Goal: Find specific page/section: Find specific page/section

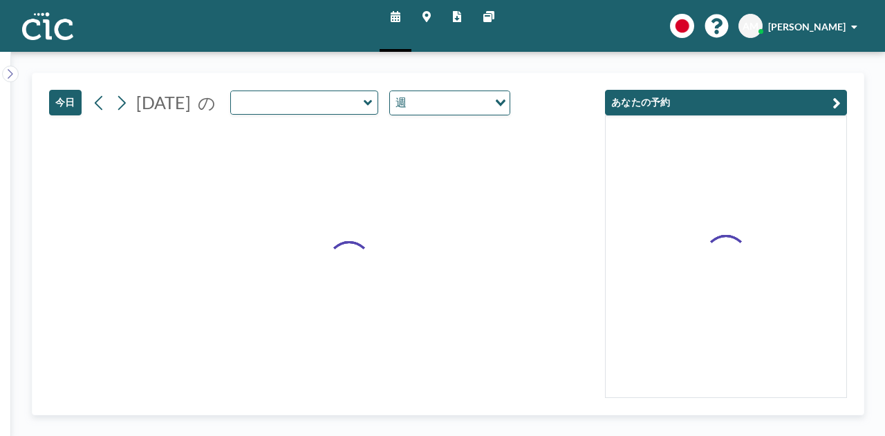
type input "Suzuran"
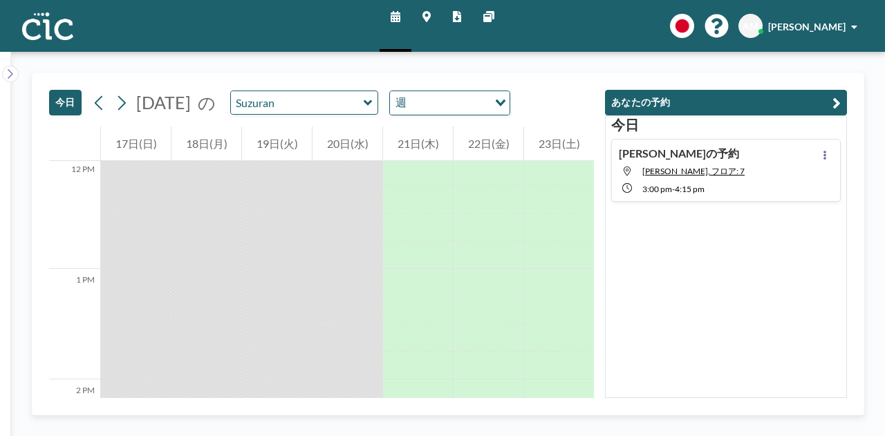
scroll to position [1558, 0]
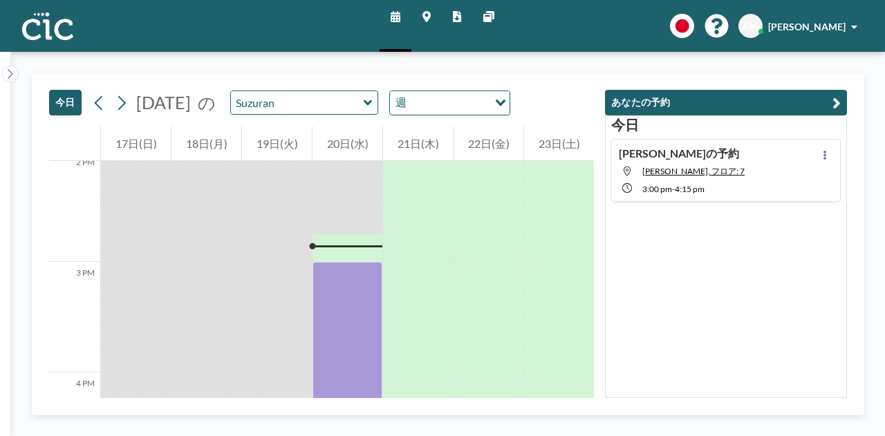
click at [422, 17] on icon at bounding box center [426, 16] width 8 height 11
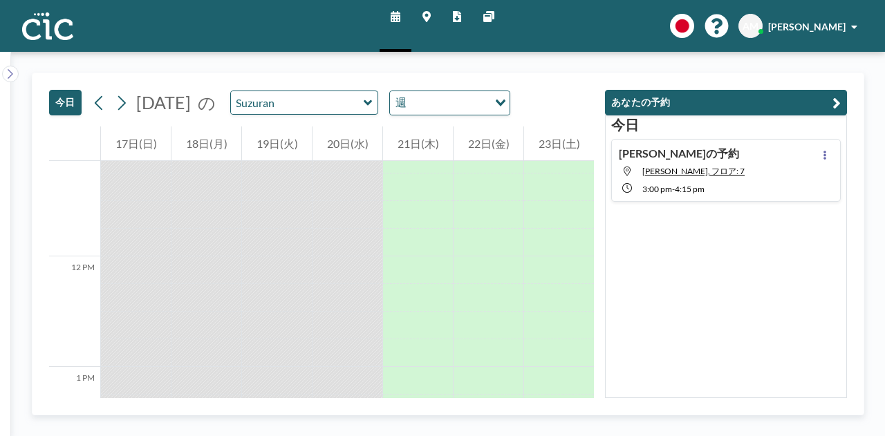
scroll to position [1604, 0]
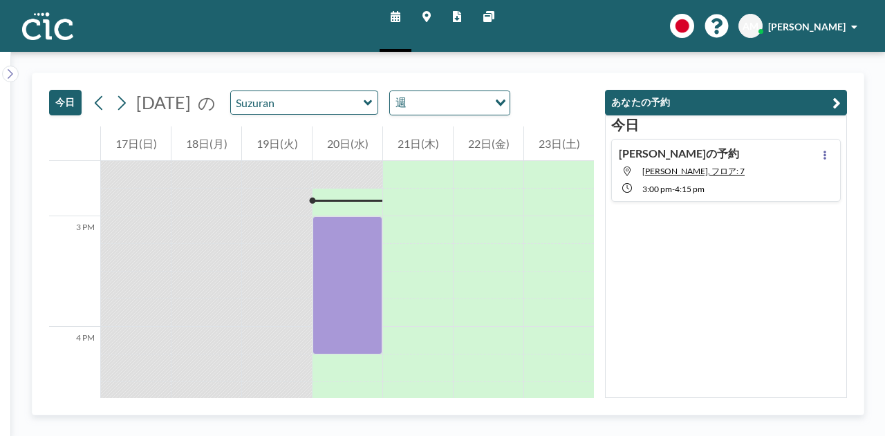
click at [429, 14] on icon at bounding box center [426, 16] width 8 height 11
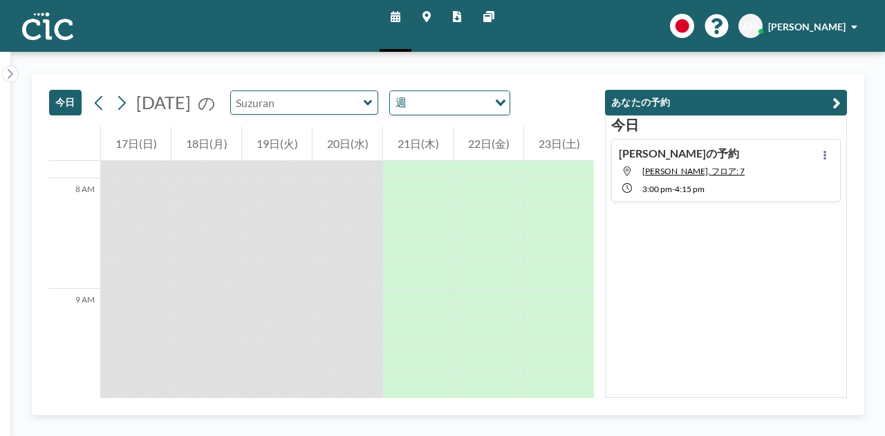
click at [348, 102] on input "text" at bounding box center [297, 102] width 133 height 23
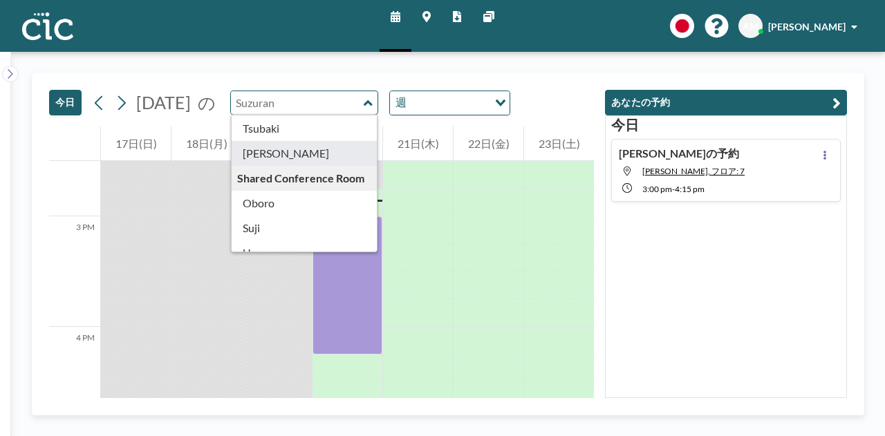
scroll to position [666, 0]
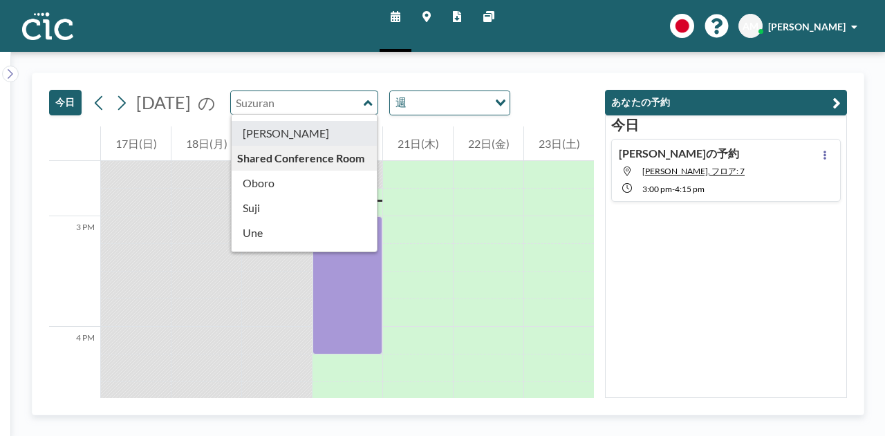
type input "[PERSON_NAME]"
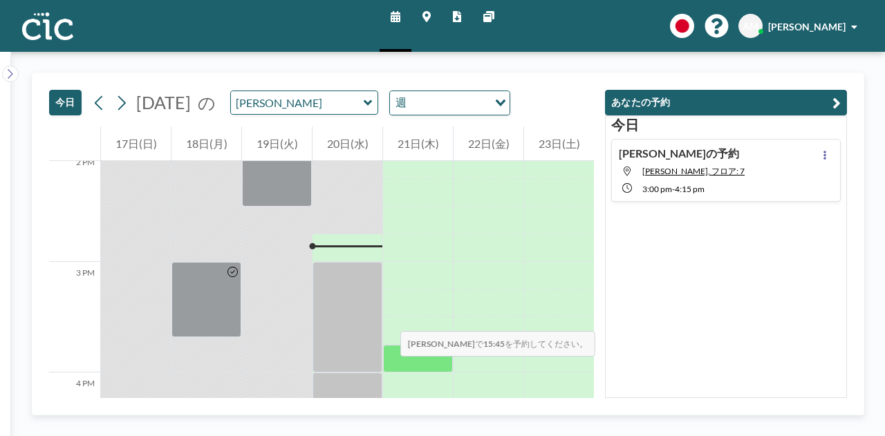
scroll to position [1604, 0]
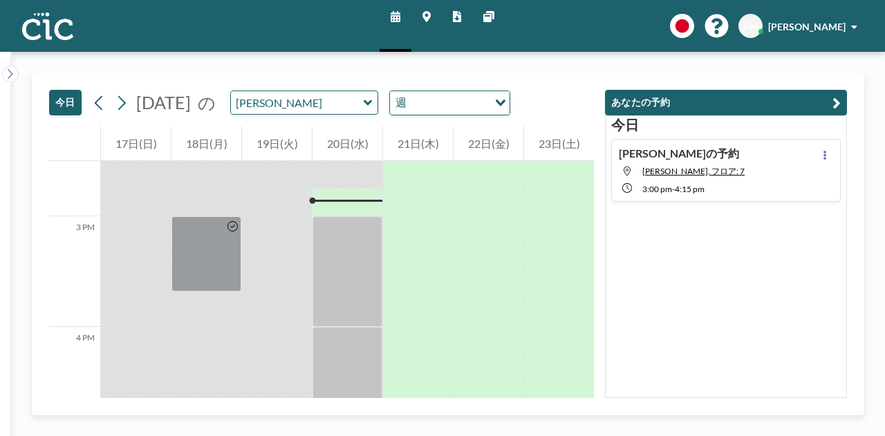
click at [417, 16] on link "マップ" at bounding box center [426, 26] width 30 height 52
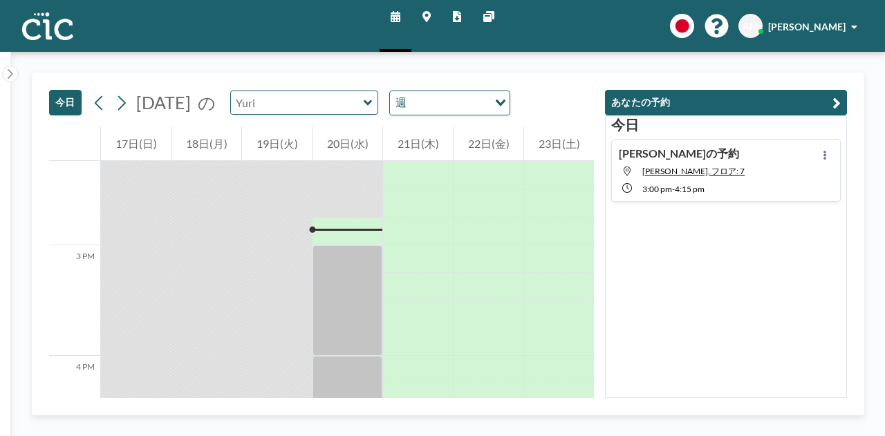
click at [333, 95] on input "text" at bounding box center [297, 102] width 133 height 23
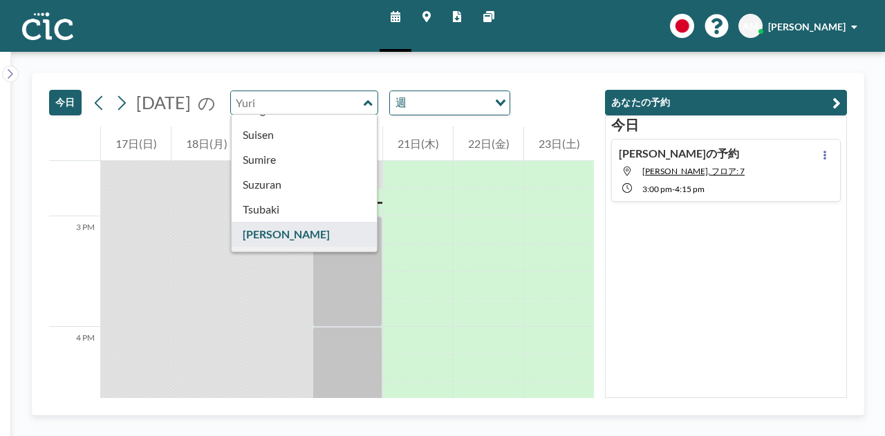
scroll to position [565, 0]
type input "Tsubaki"
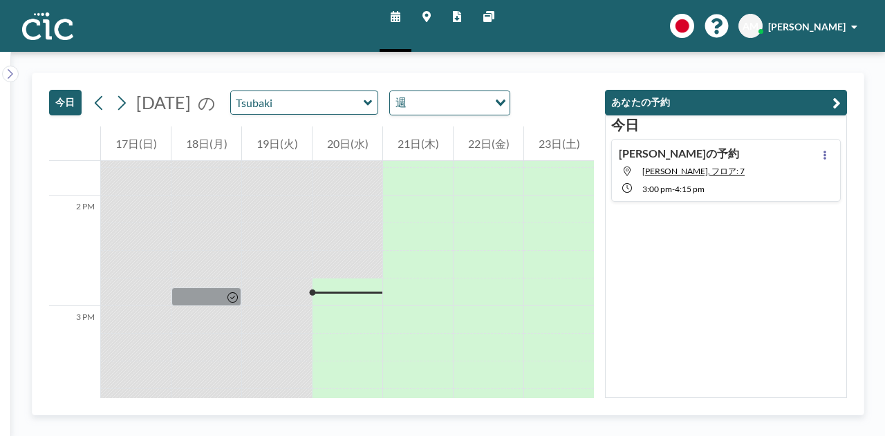
scroll to position [1604, 0]
